Goal: Task Accomplishment & Management: Manage account settings

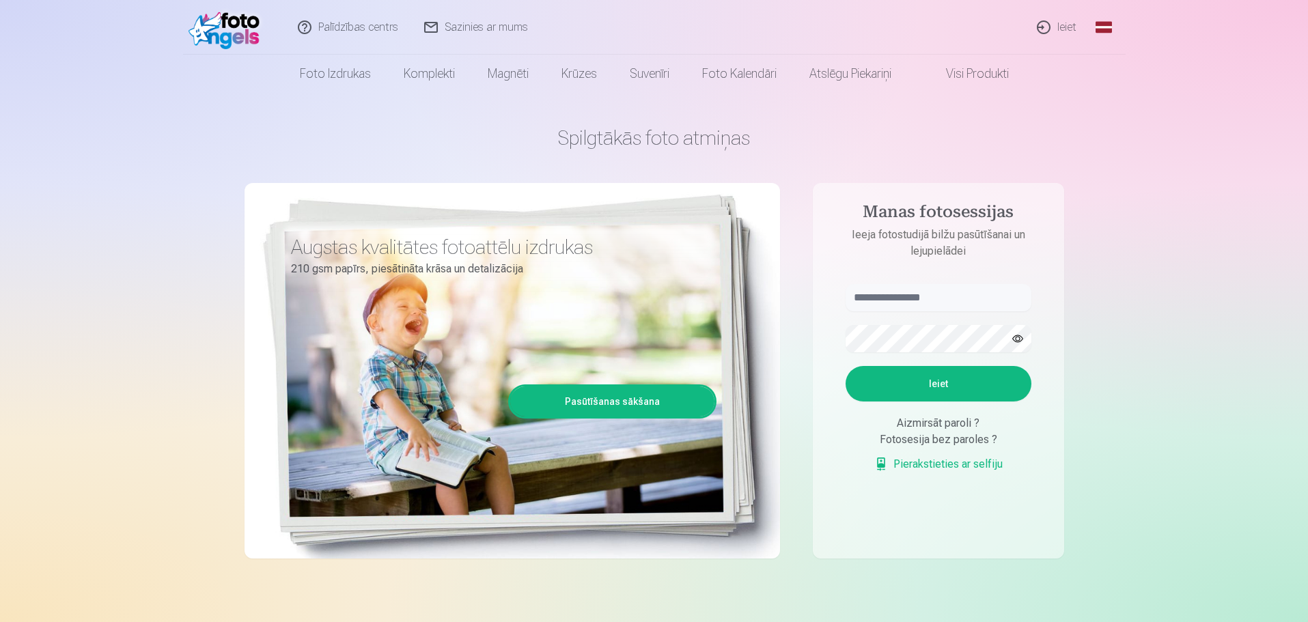
click at [1066, 25] on link "Ieiet" at bounding box center [1058, 27] width 66 height 55
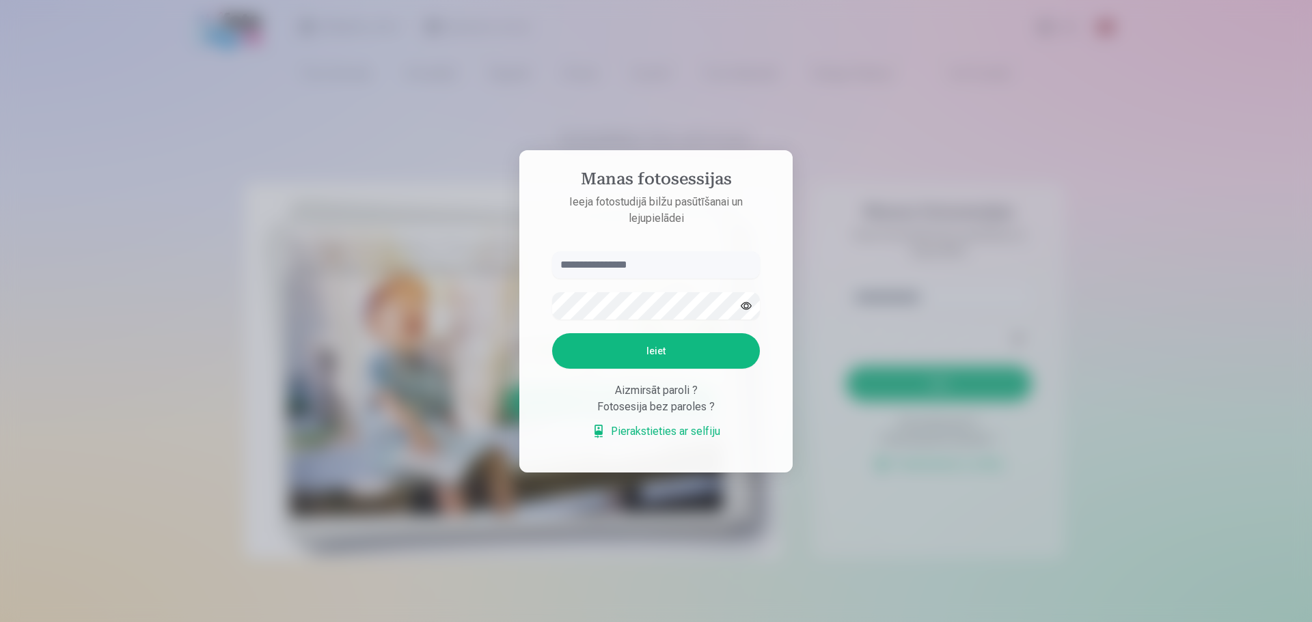
click at [581, 267] on input "text" at bounding box center [656, 264] width 208 height 27
type input "**********"
click at [620, 352] on button "Ieiet" at bounding box center [656, 351] width 208 height 36
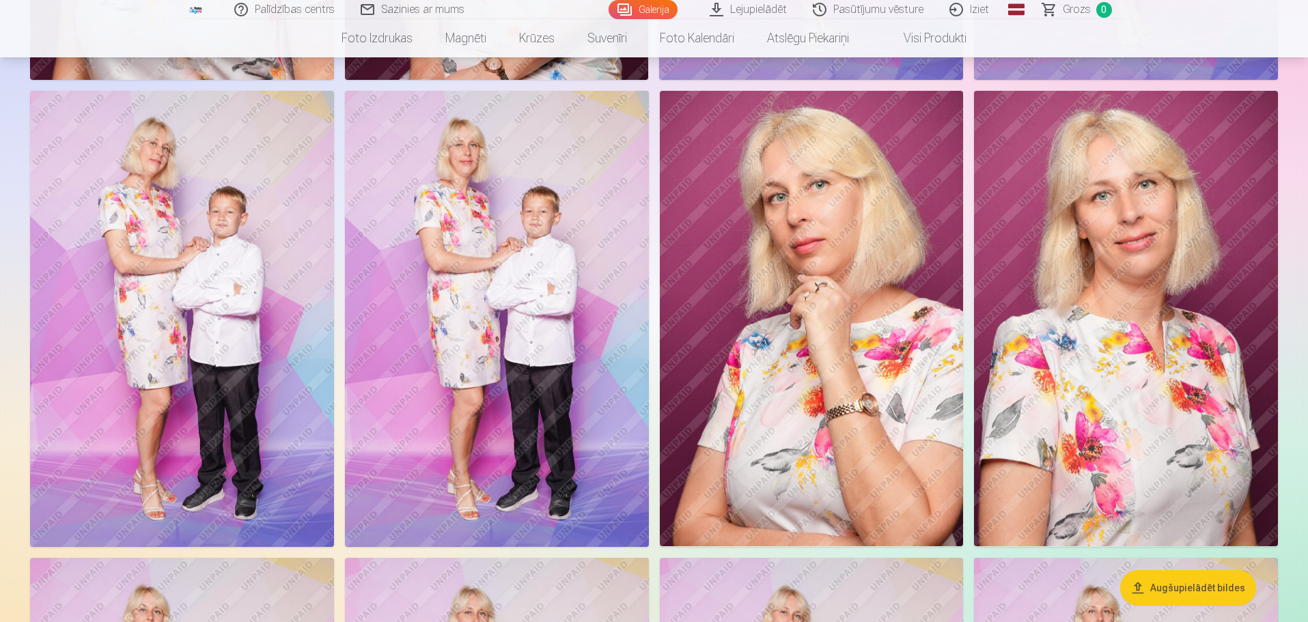
scroll to position [926, 0]
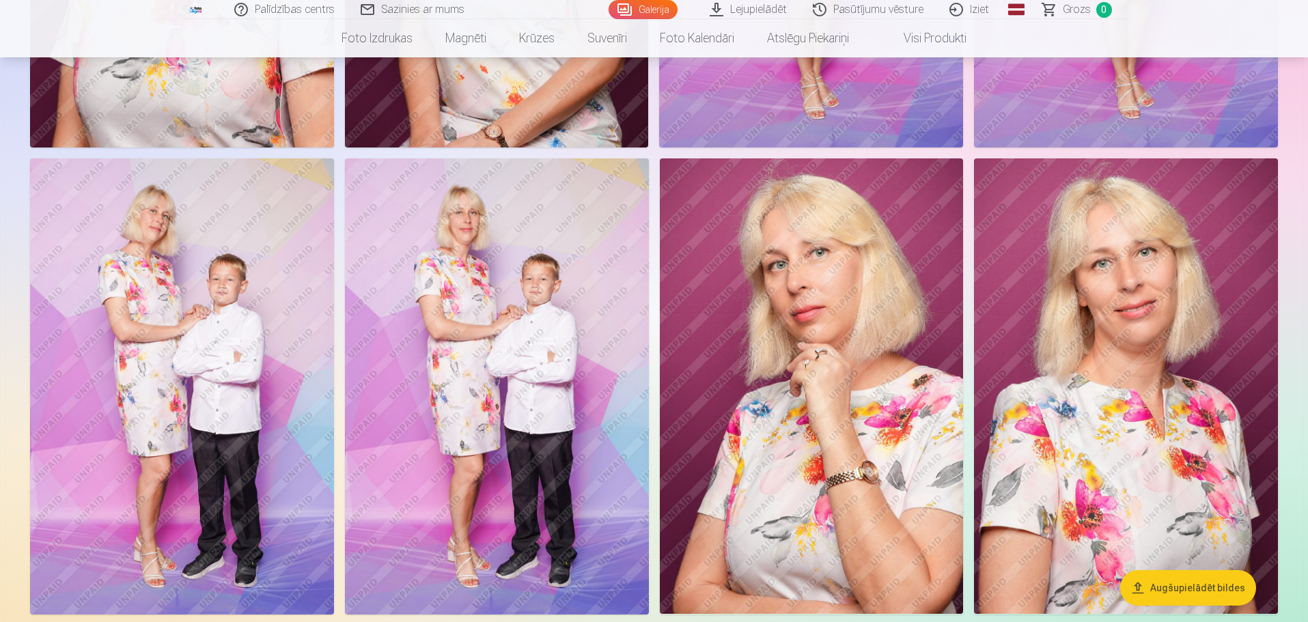
click at [875, 358] on img at bounding box center [812, 386] width 304 height 456
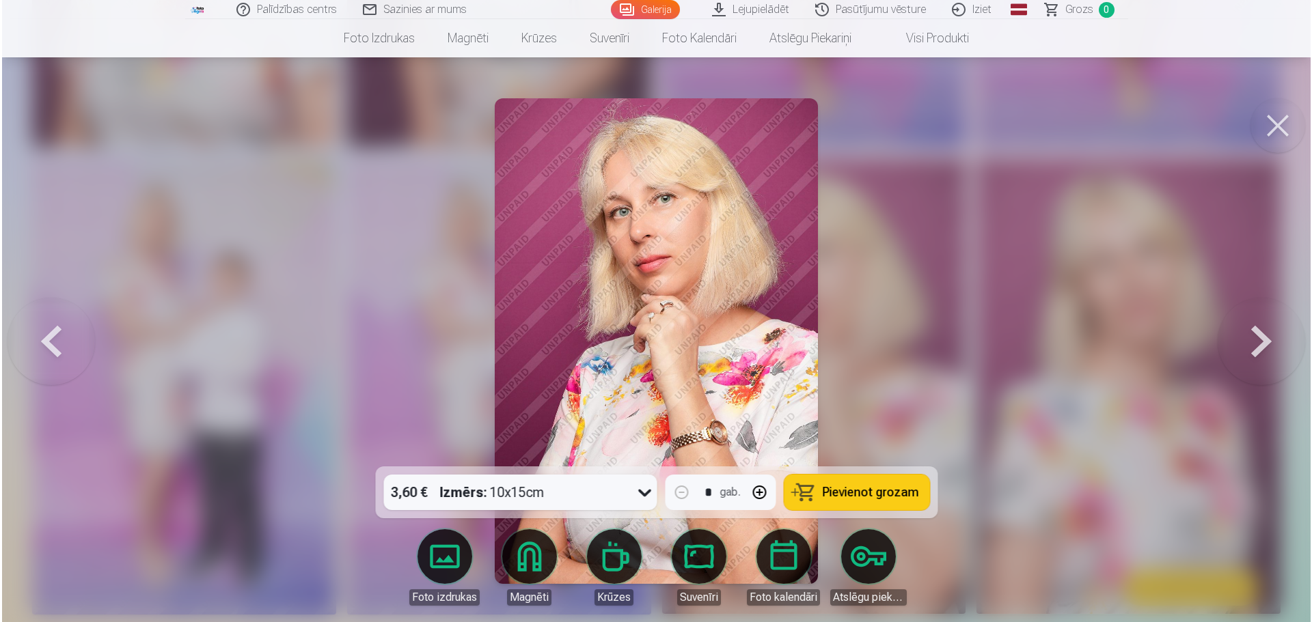
scroll to position [927, 0]
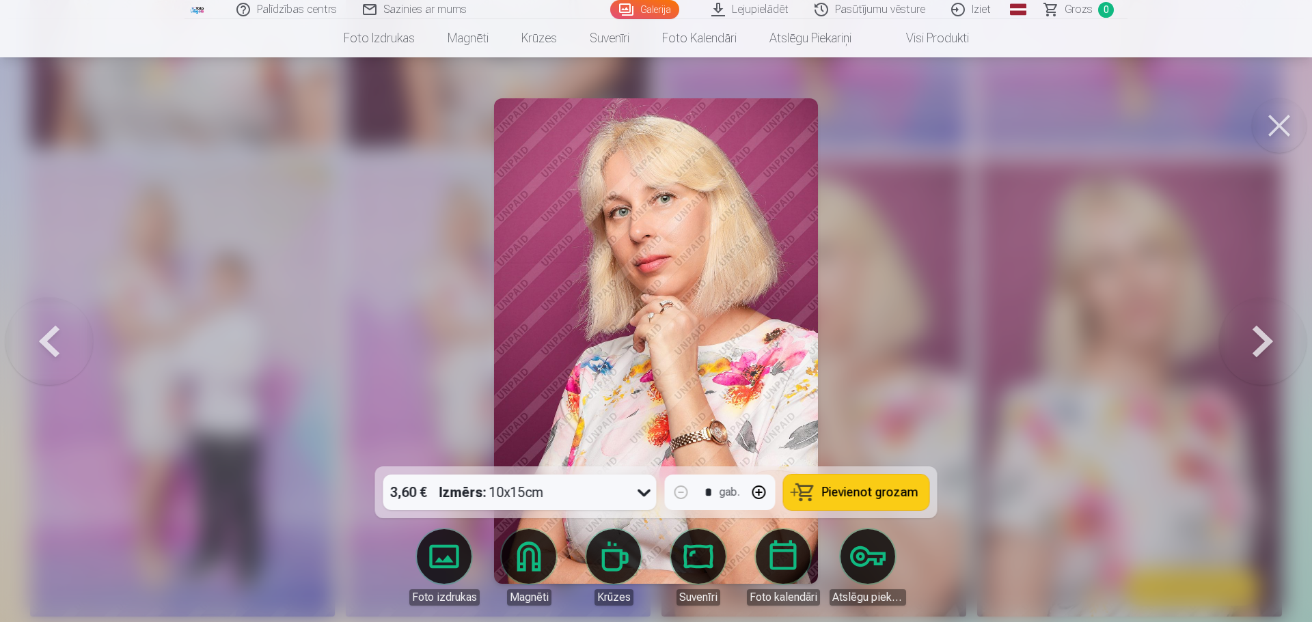
click at [1263, 342] on button at bounding box center [1262, 341] width 87 height 223
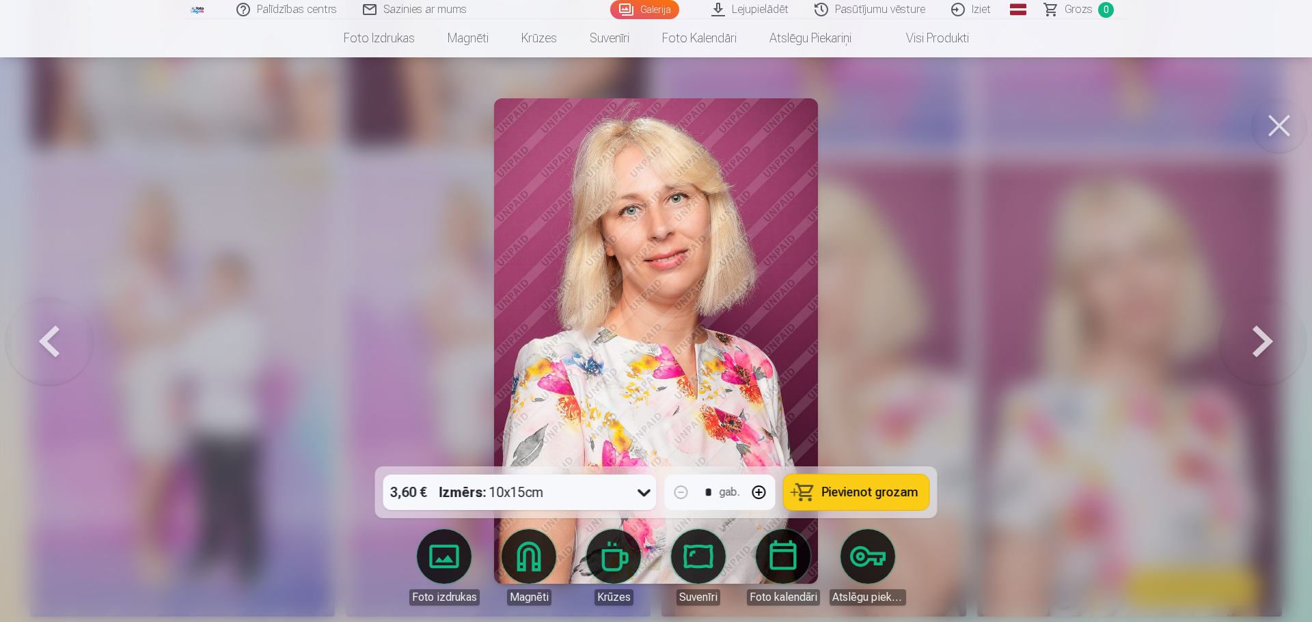
click at [1263, 342] on button at bounding box center [1262, 341] width 87 height 223
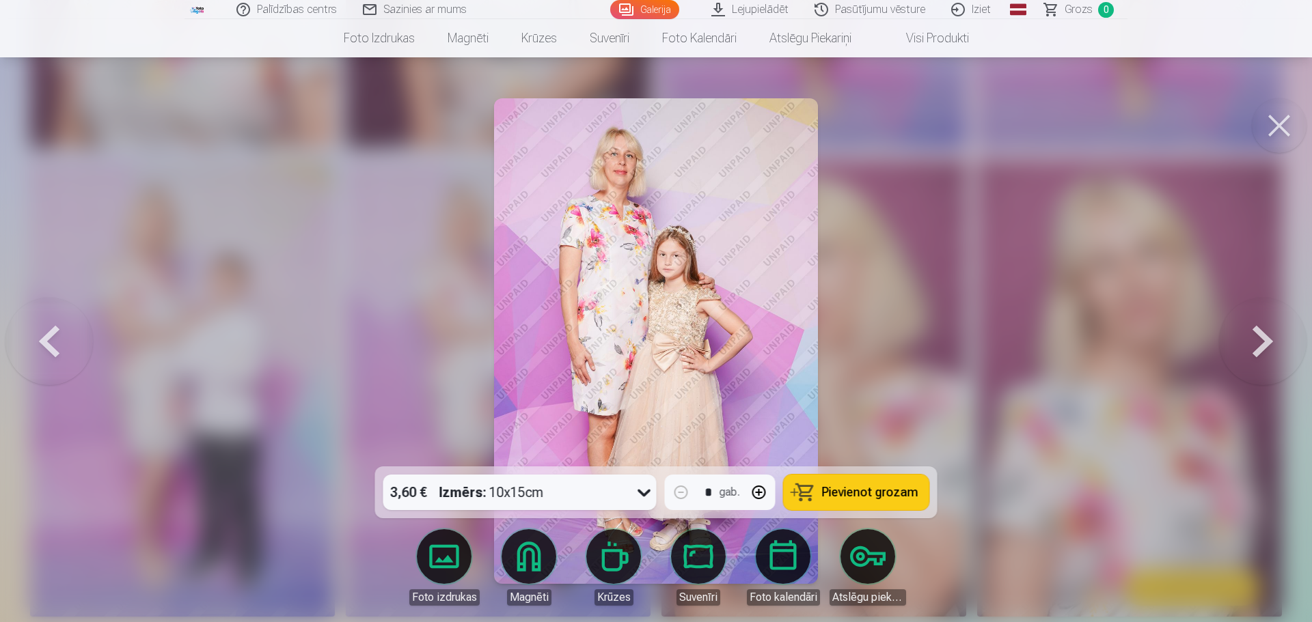
click at [911, 342] on div at bounding box center [656, 311] width 1312 height 622
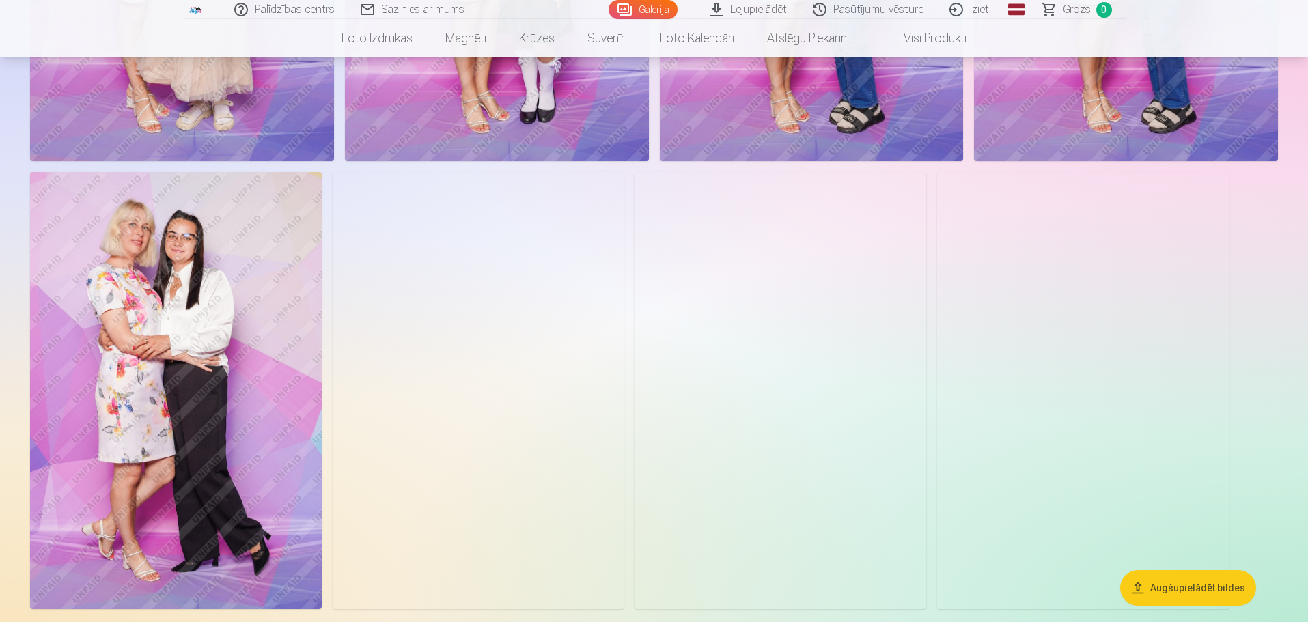
scroll to position [1912, 0]
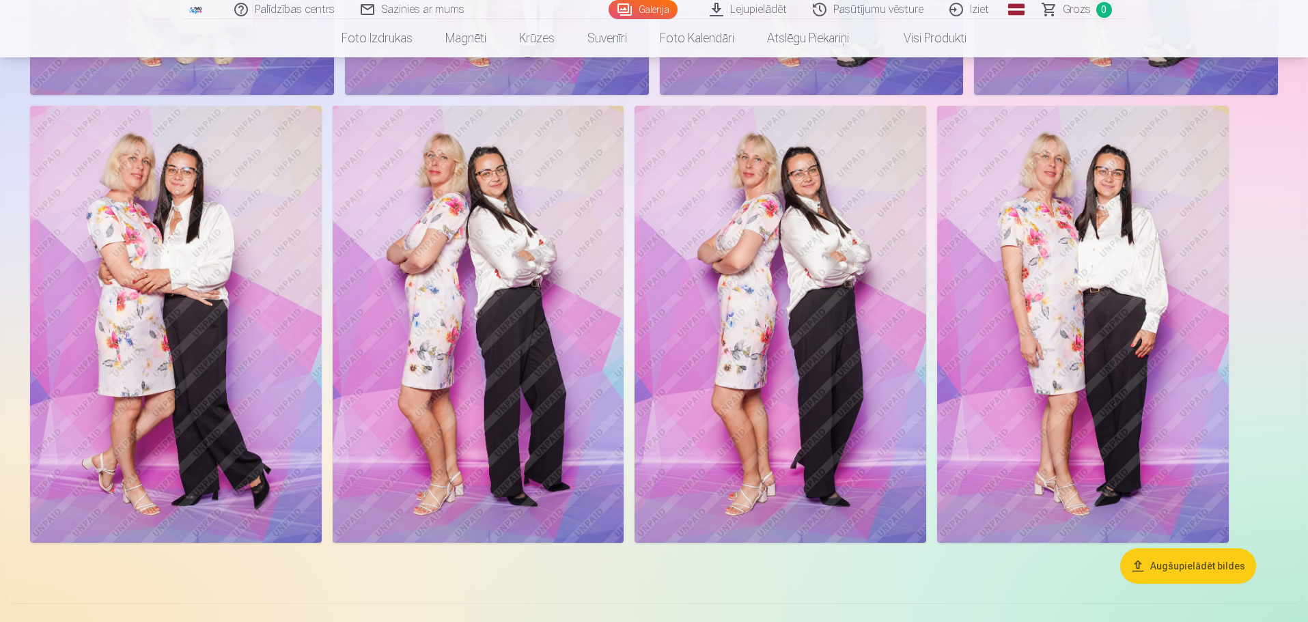
click at [218, 318] on img at bounding box center [176, 324] width 292 height 437
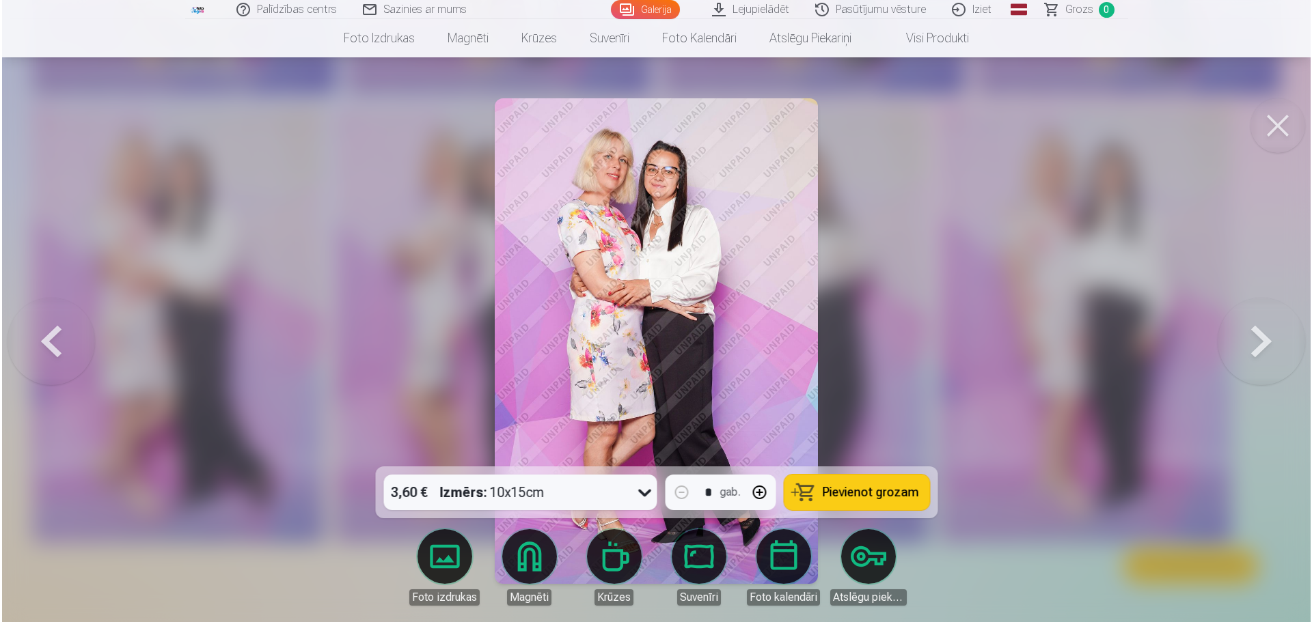
scroll to position [1915, 0]
click at [1260, 346] on button at bounding box center [1262, 341] width 87 height 223
